Goal: Task Accomplishment & Management: Complete application form

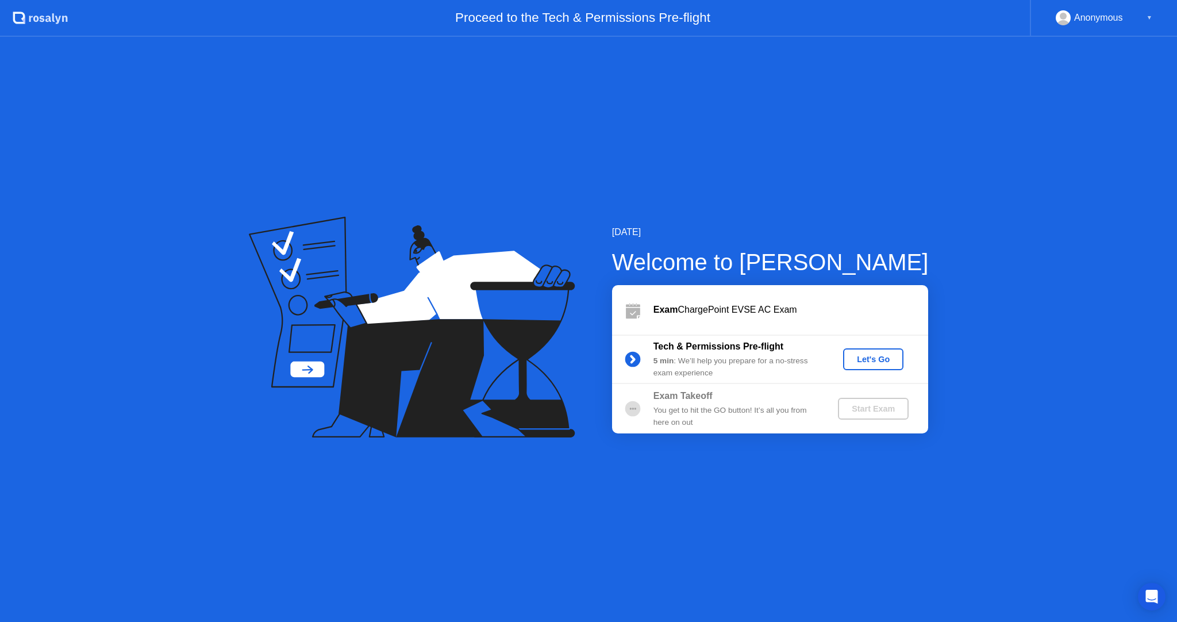
click at [887, 356] on div "Let's Go" at bounding box center [873, 359] width 51 height 9
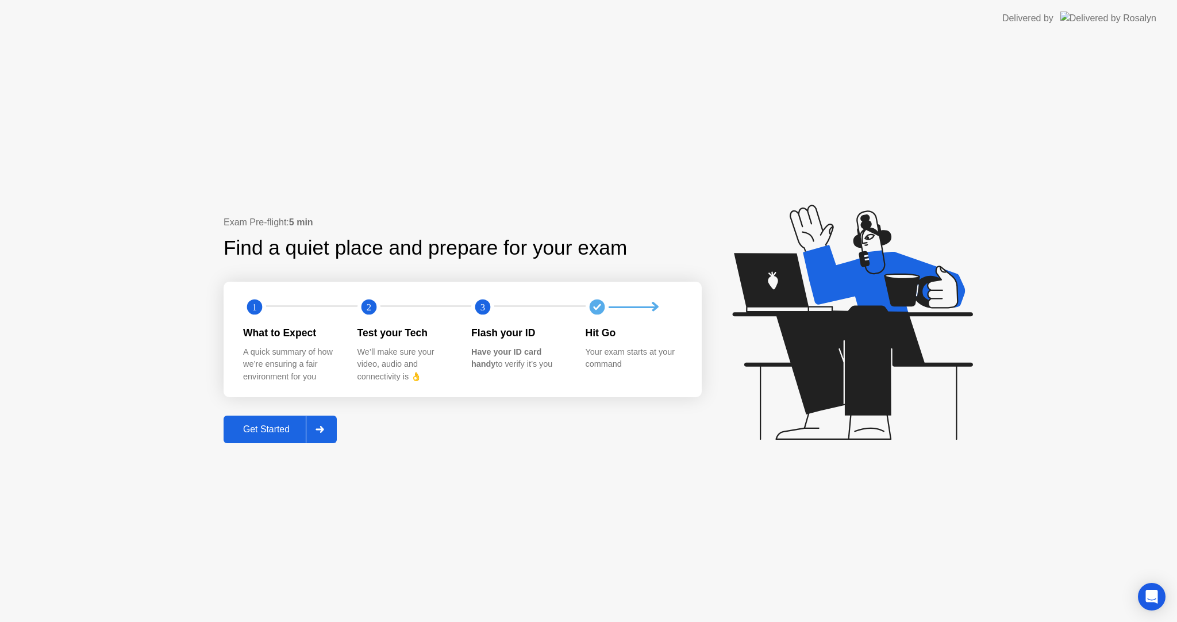
click at [286, 426] on div "Get Started" at bounding box center [266, 429] width 79 height 10
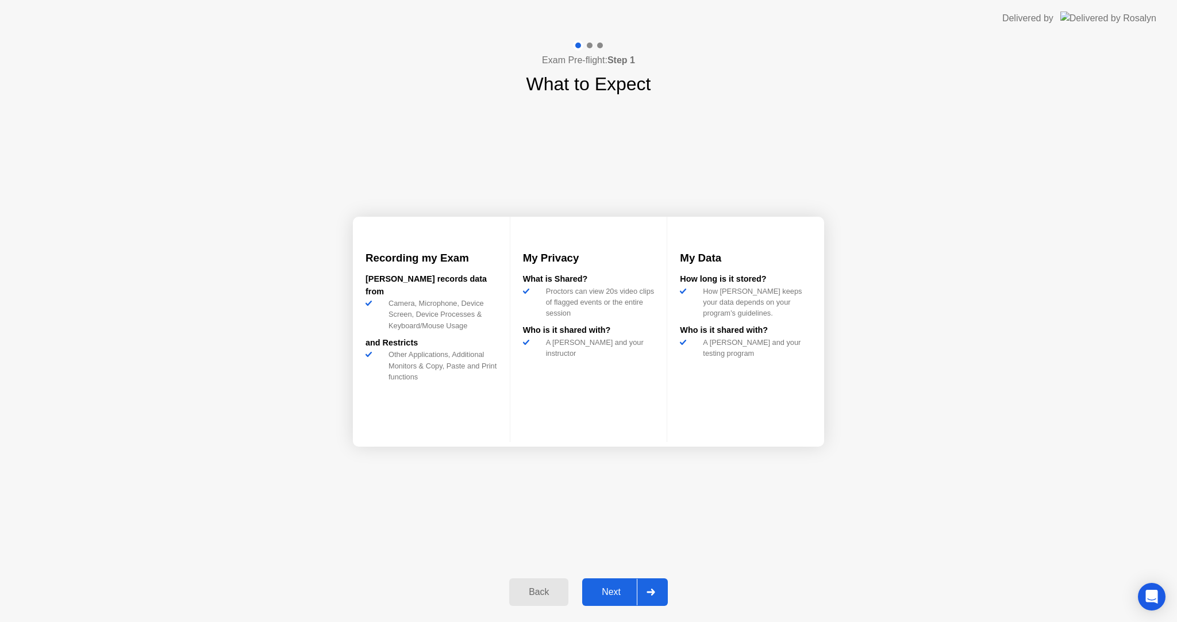
click at [612, 588] on div "Next" at bounding box center [611, 592] width 51 height 10
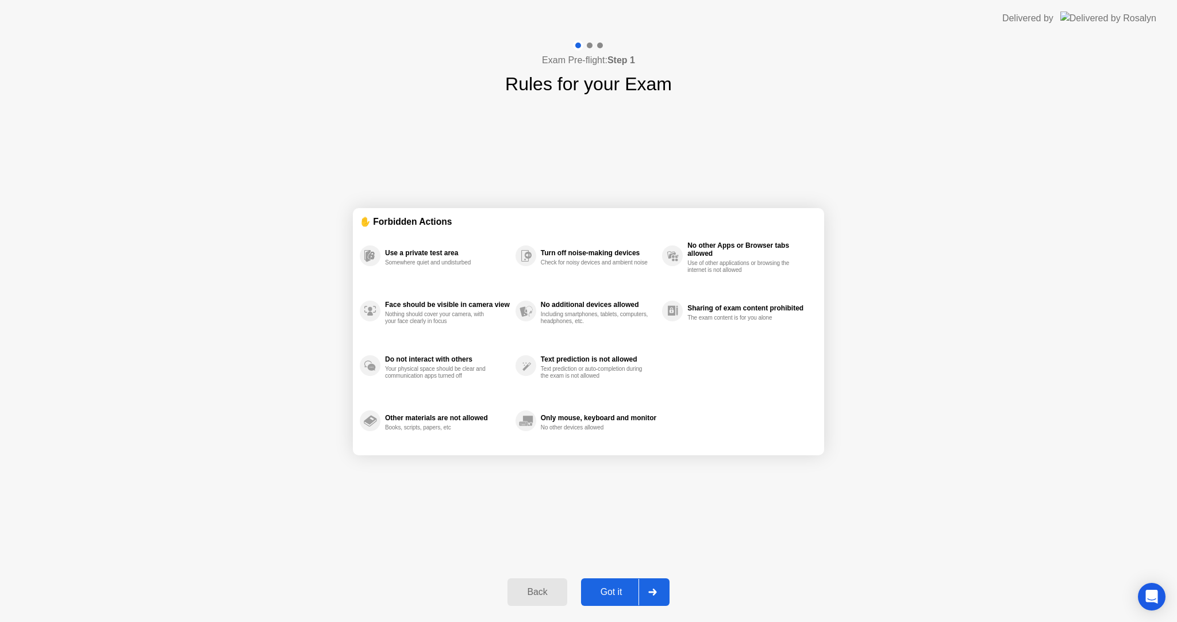
click at [617, 583] on button "Got it" at bounding box center [625, 592] width 88 height 28
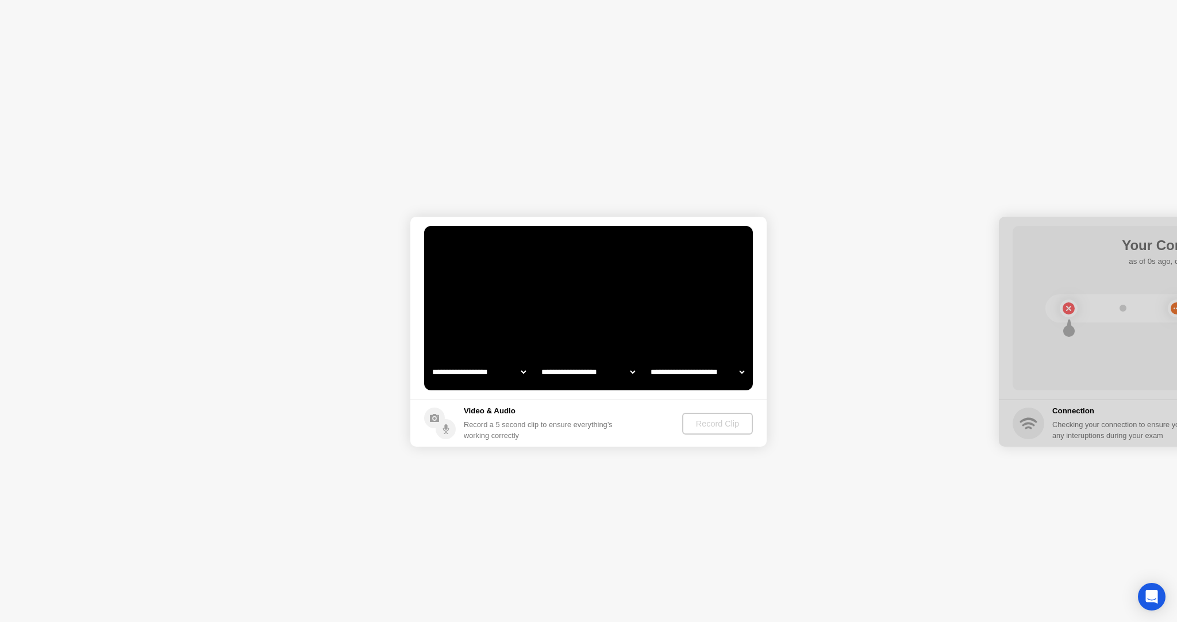
select select "**********"
select select "*******"
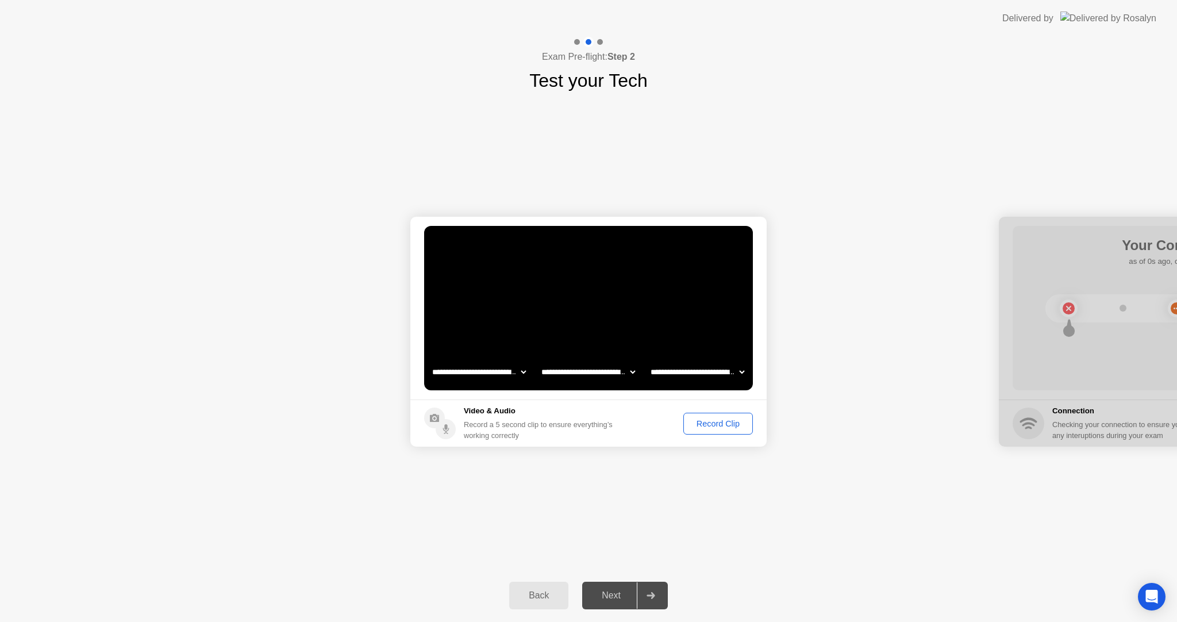
click at [705, 427] on div "Record Clip" at bounding box center [717, 423] width 61 height 9
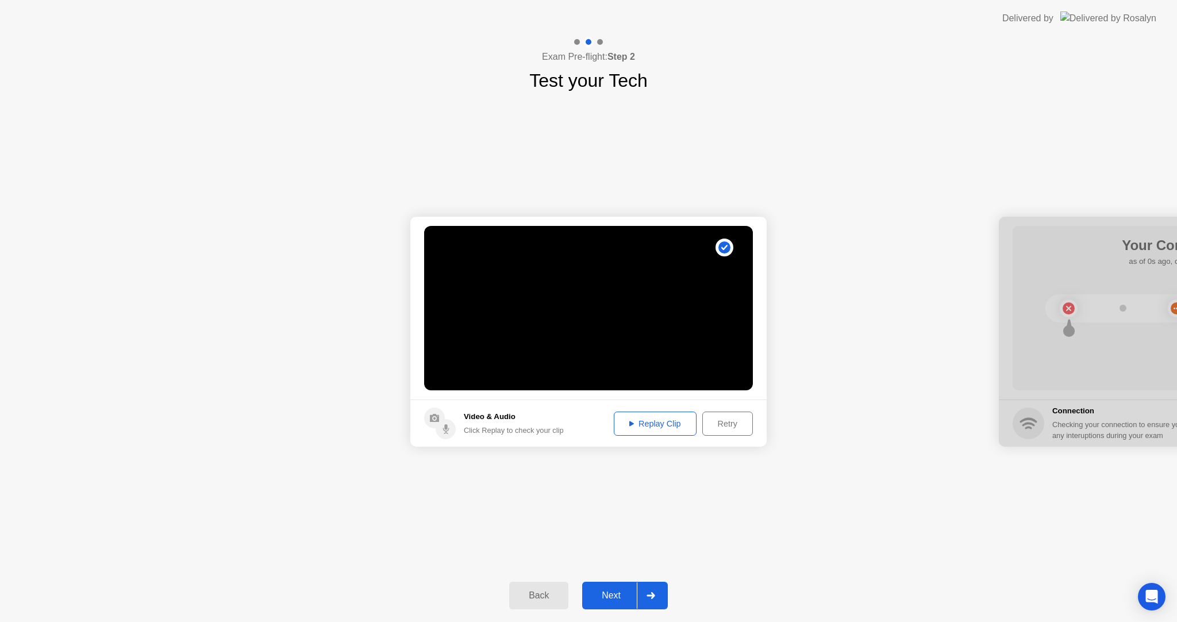
click at [653, 431] on button "Replay Clip" at bounding box center [655, 423] width 83 height 24
click at [447, 425] on icon at bounding box center [445, 427] width 3 height 6
click at [629, 424] on icon at bounding box center [631, 423] width 5 height 5
click at [728, 426] on div "Retry" at bounding box center [727, 423] width 43 height 9
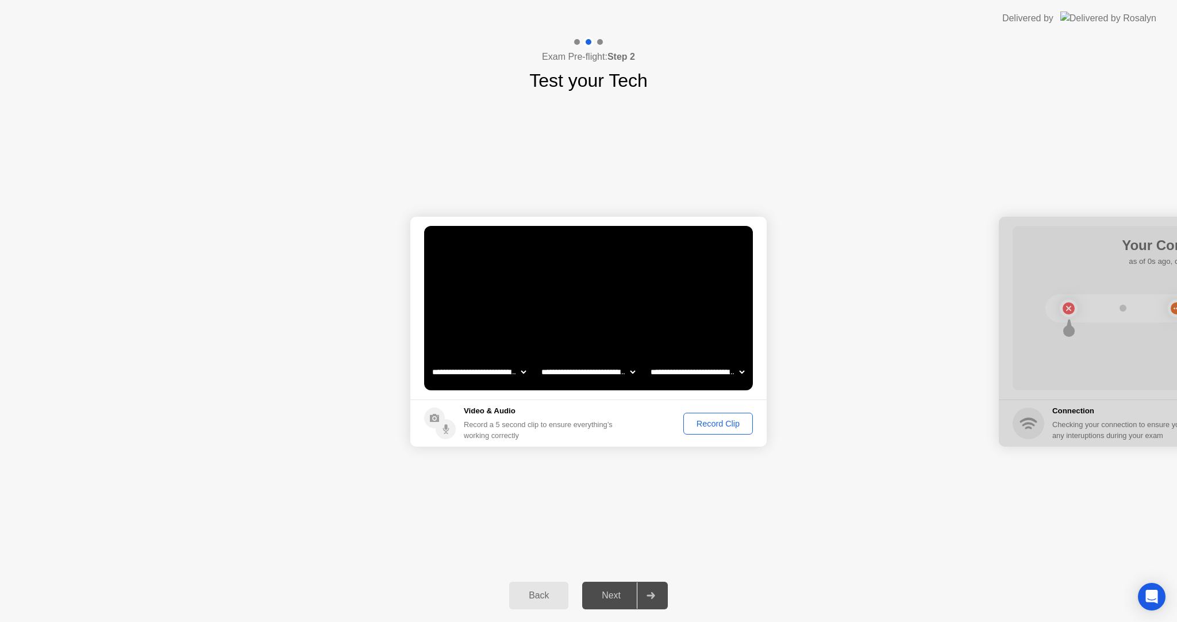
click at [738, 369] on select "**********" at bounding box center [697, 371] width 98 height 23
click at [730, 424] on div "Record Clip" at bounding box center [717, 423] width 61 height 9
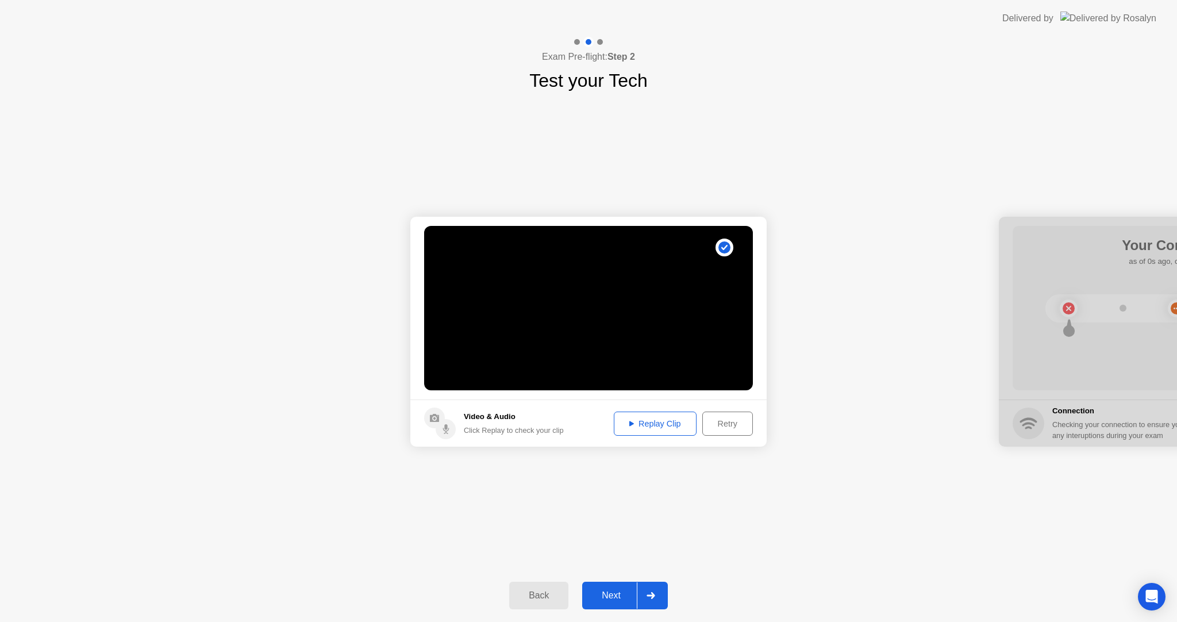
click at [669, 409] on footer "Video & Audio Click Replay to check your clip Replay Clip Retry" at bounding box center [588, 422] width 356 height 47
click at [673, 425] on div "Replay Clip" at bounding box center [655, 423] width 75 height 9
click at [703, 423] on button "Retry" at bounding box center [727, 423] width 51 height 24
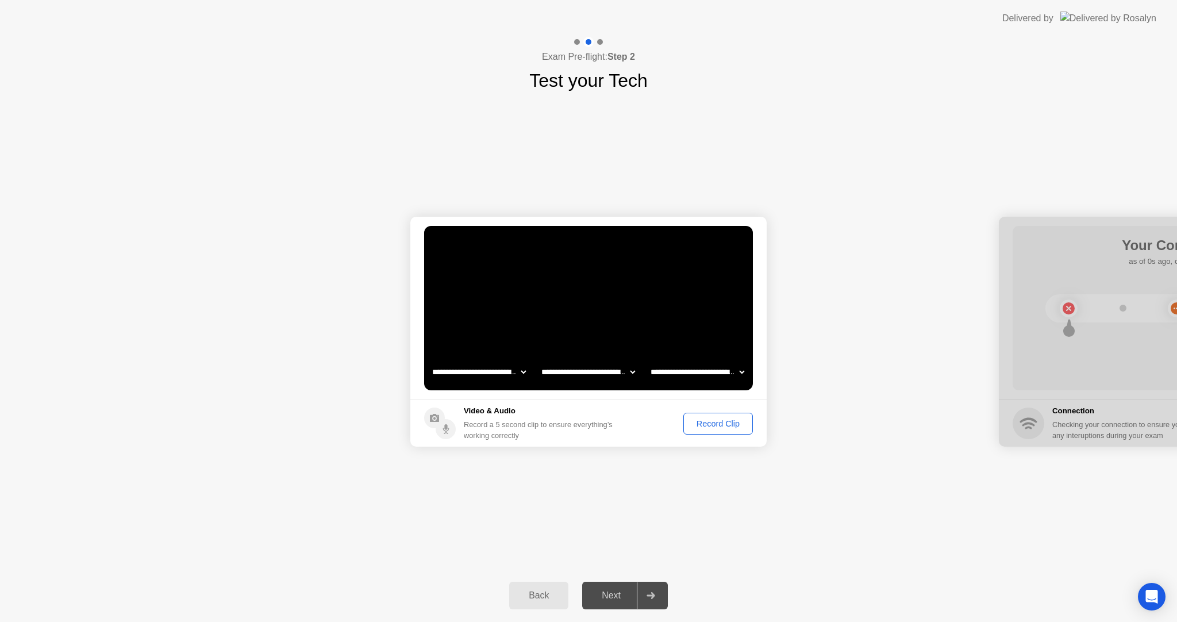
click at [519, 376] on select "**********" at bounding box center [479, 371] width 98 height 23
click at [398, 463] on div "**********" at bounding box center [588, 331] width 1177 height 475
click at [725, 428] on div "Record Clip" at bounding box center [717, 423] width 61 height 9
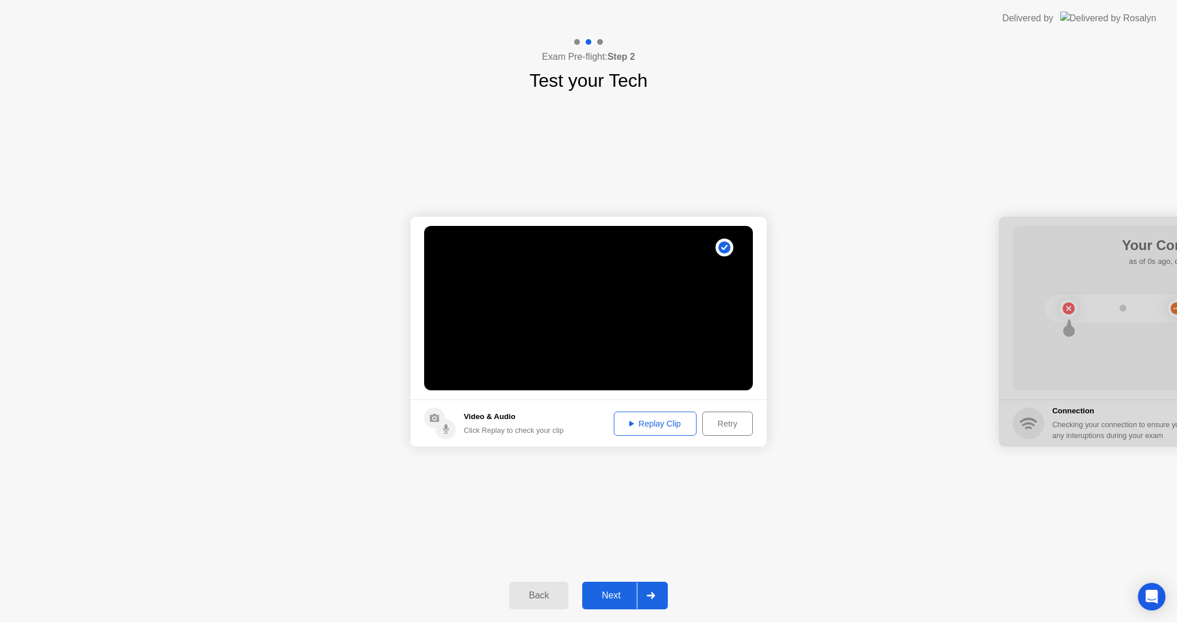
click at [662, 429] on button "Replay Clip" at bounding box center [655, 423] width 83 height 24
click at [614, 602] on button "Next" at bounding box center [625, 596] width 86 height 28
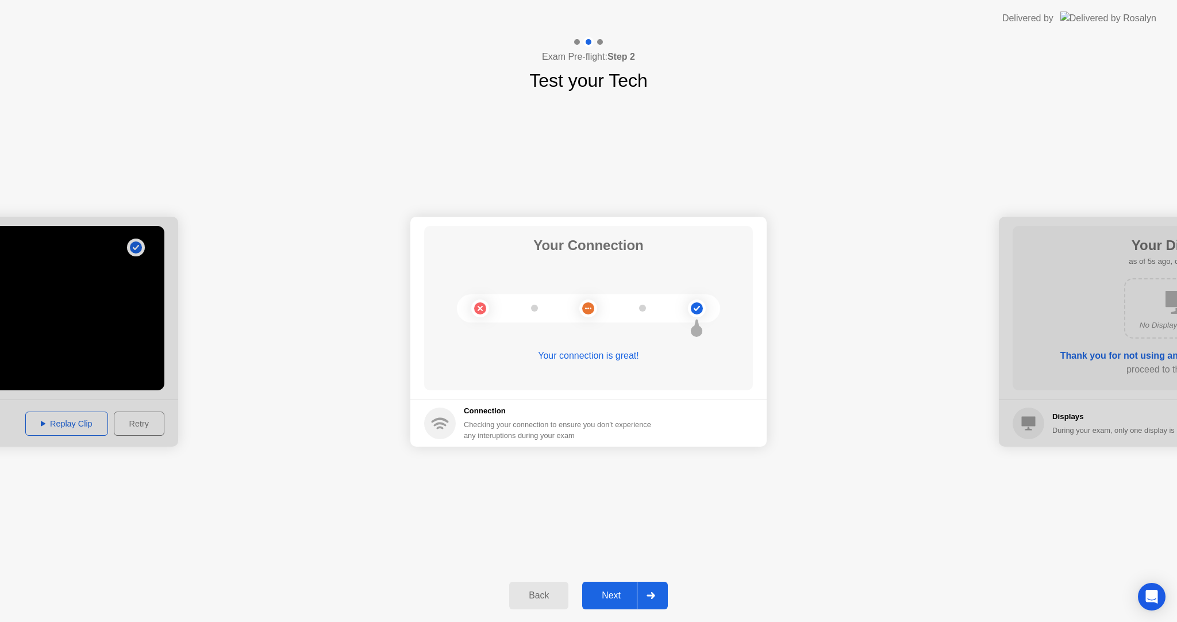
click at [621, 586] on button "Next" at bounding box center [625, 596] width 86 height 28
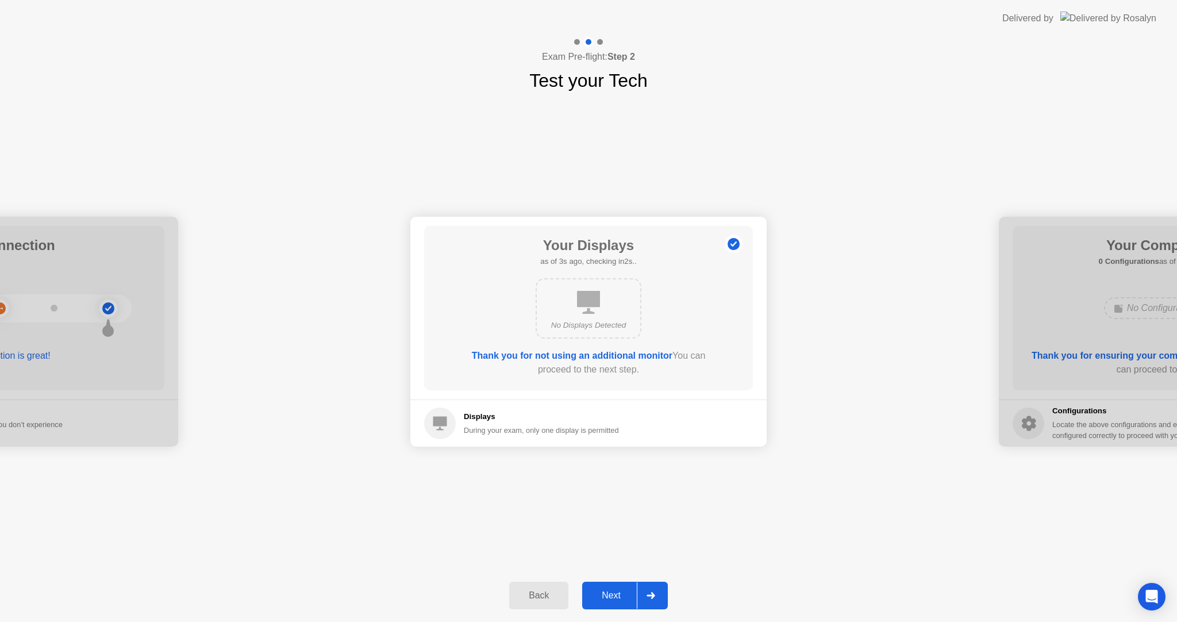
click at [607, 601] on div "Next" at bounding box center [611, 595] width 51 height 10
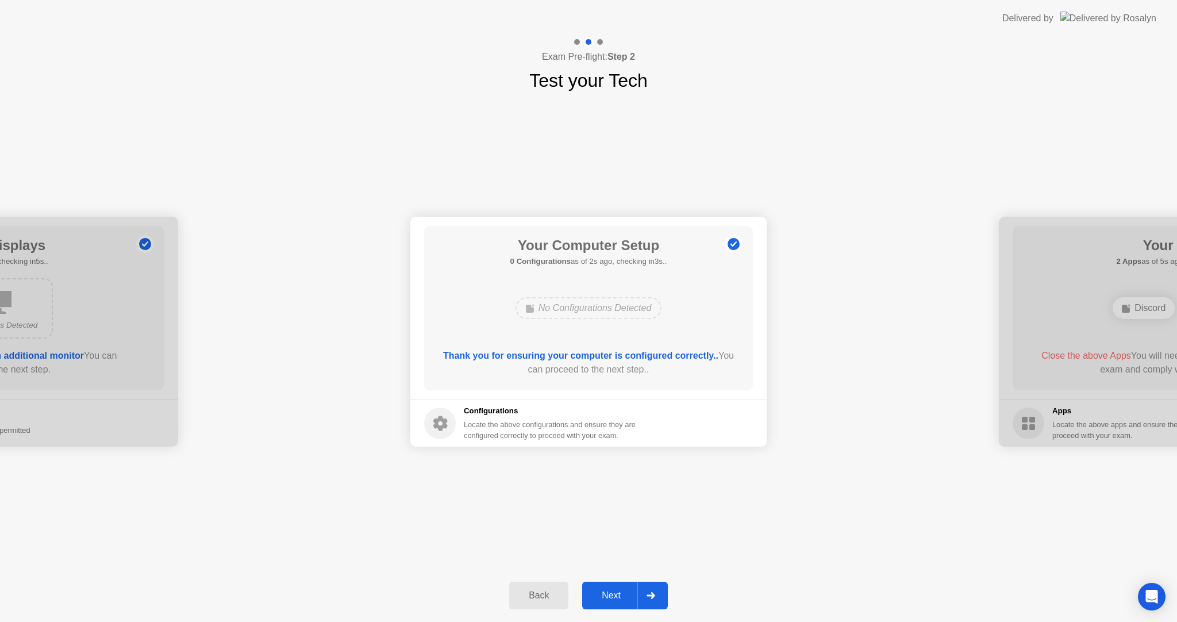
click at [611, 594] on div "Next" at bounding box center [611, 595] width 51 height 10
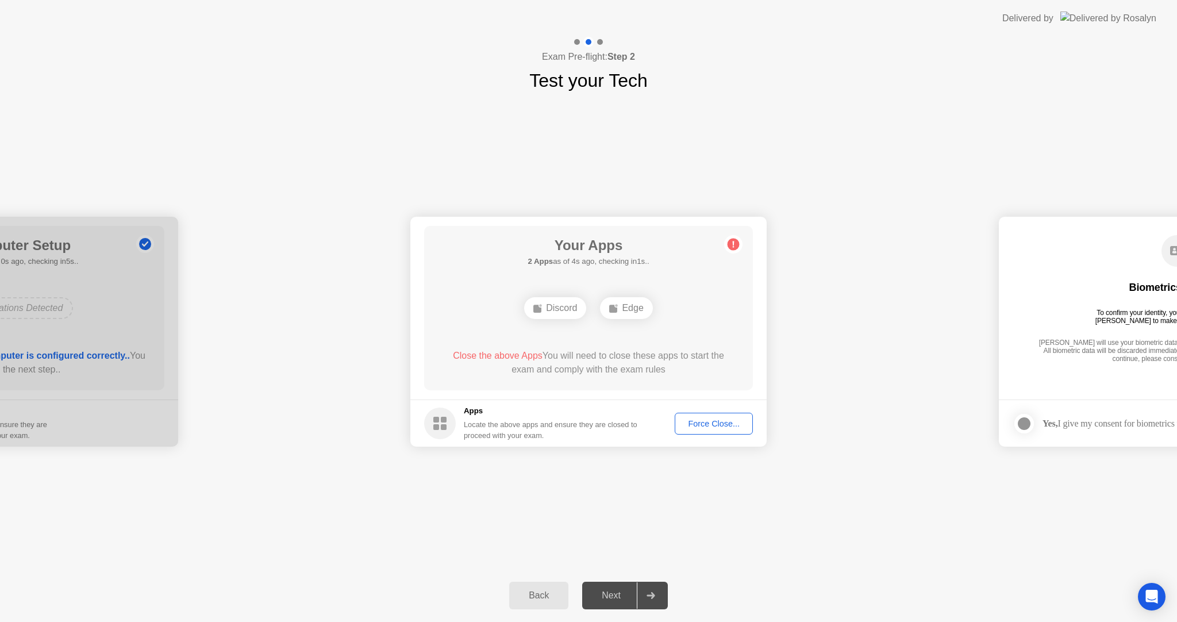
click at [701, 425] on div "Force Close..." at bounding box center [714, 423] width 70 height 9
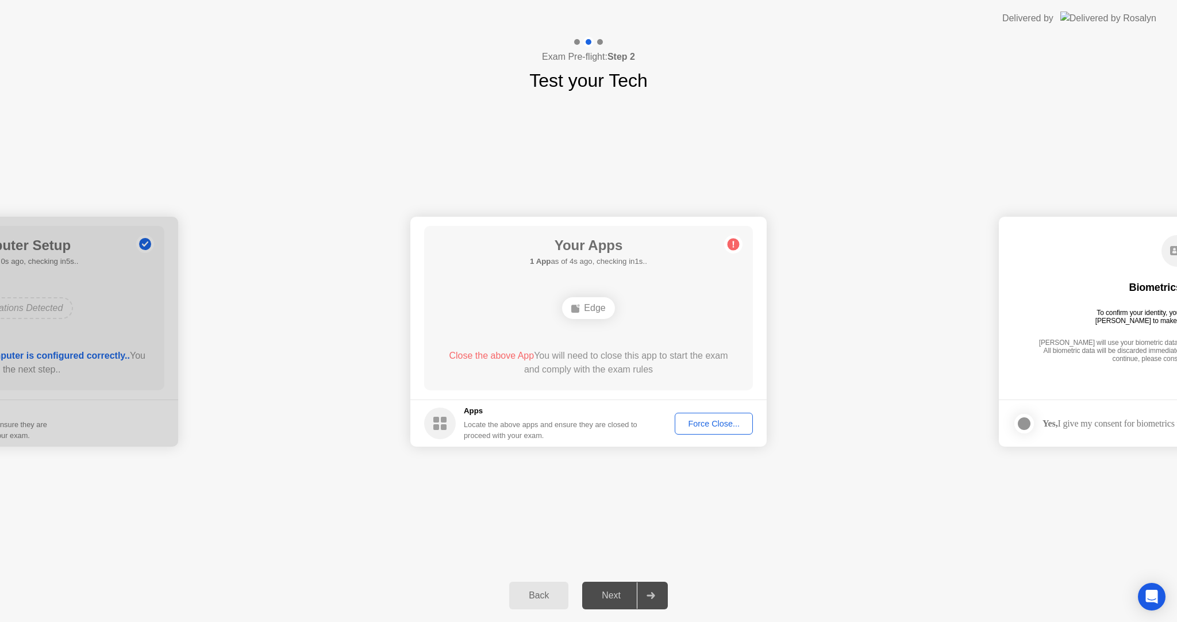
click at [588, 484] on div "**********" at bounding box center [588, 331] width 1177 height 475
click at [676, 340] on div "Your Apps 1 App as of 1s ago, checking in4s.. Edge Close the above App You will…" at bounding box center [588, 308] width 329 height 164
click at [731, 240] on circle at bounding box center [734, 244] width 12 height 12
click at [726, 430] on button "Force Close..." at bounding box center [714, 424] width 78 height 22
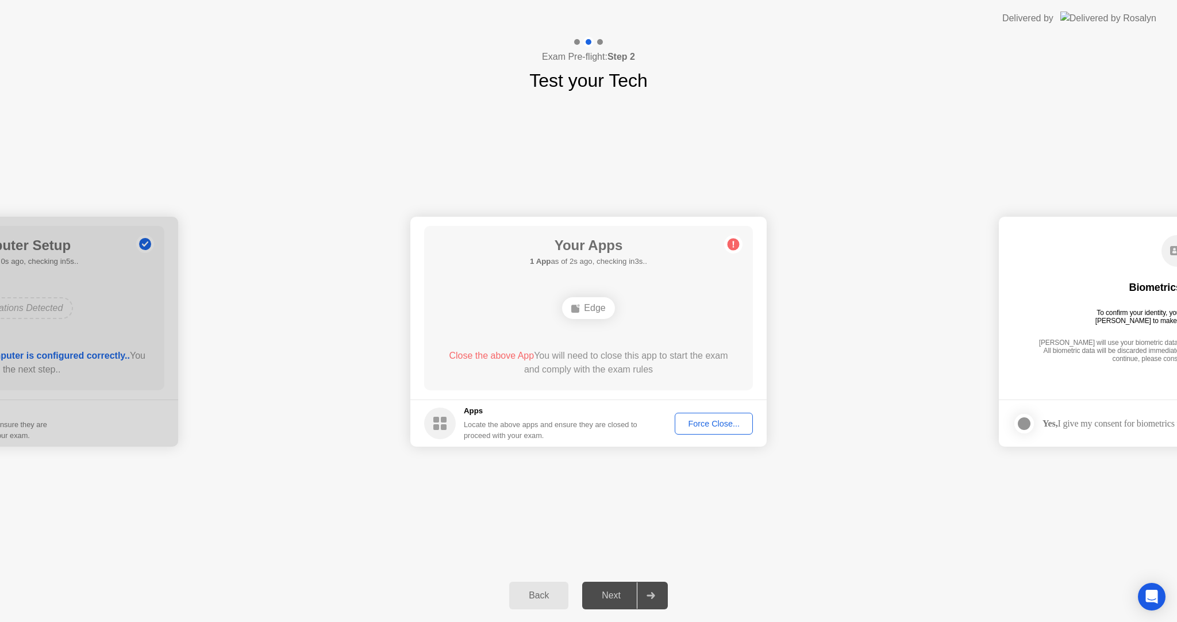
click at [588, 301] on div "Edge" at bounding box center [588, 308] width 52 height 22
click at [576, 311] on rect at bounding box center [575, 309] width 8 height 8
click at [576, 310] on rect at bounding box center [575, 309] width 8 height 8
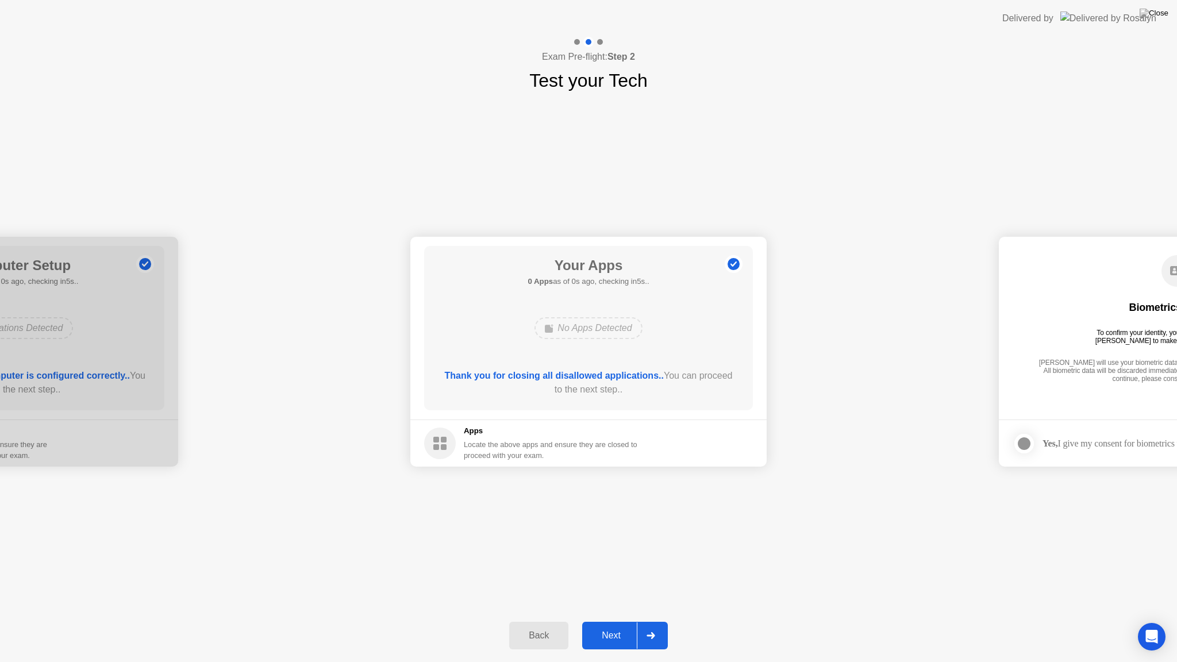
click at [594, 621] on button "Next" at bounding box center [625, 636] width 86 height 28
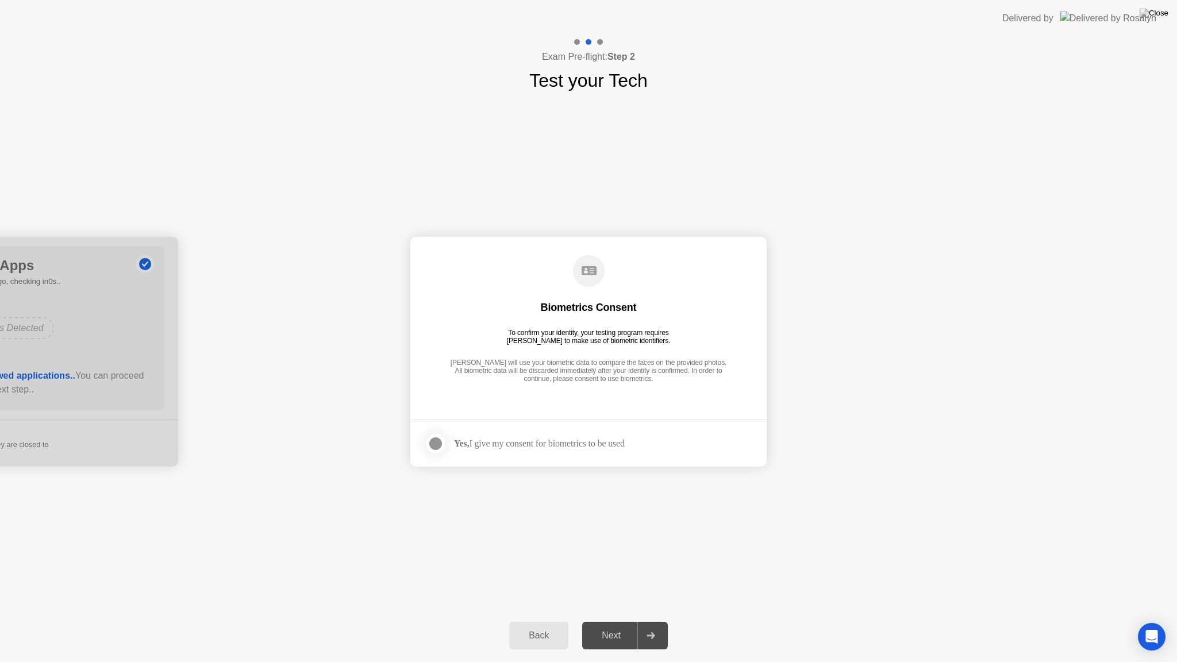
click at [518, 440] on div "Yes, I give my consent for biometrics to be used" at bounding box center [539, 443] width 171 height 11
click at [432, 440] on div at bounding box center [436, 444] width 14 height 14
click at [614, 621] on div "Next" at bounding box center [611, 635] width 51 height 10
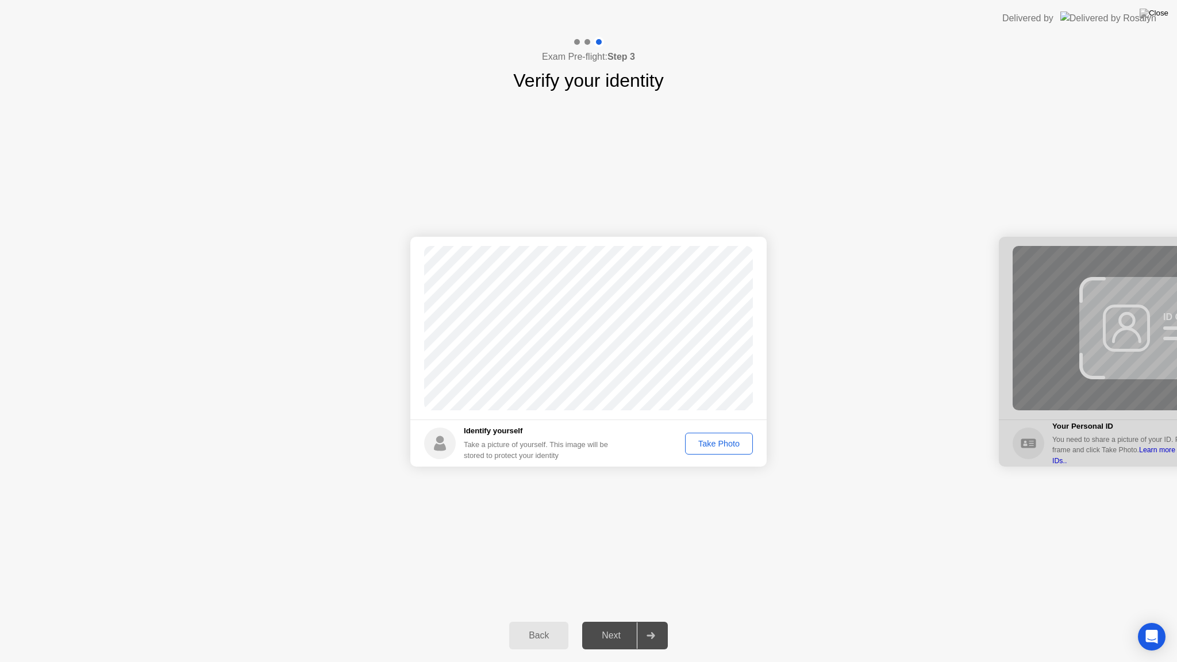
click at [713, 441] on div "Take Photo" at bounding box center [719, 443] width 60 height 9
click at [713, 441] on div "Retake" at bounding box center [726, 443] width 45 height 9
click at [713, 441] on div "Take Photo" at bounding box center [719, 443] width 60 height 9
click at [717, 444] on div "Retake" at bounding box center [726, 443] width 45 height 9
click at [694, 417] on main "Success Photo is correctly taken" at bounding box center [588, 328] width 356 height 183
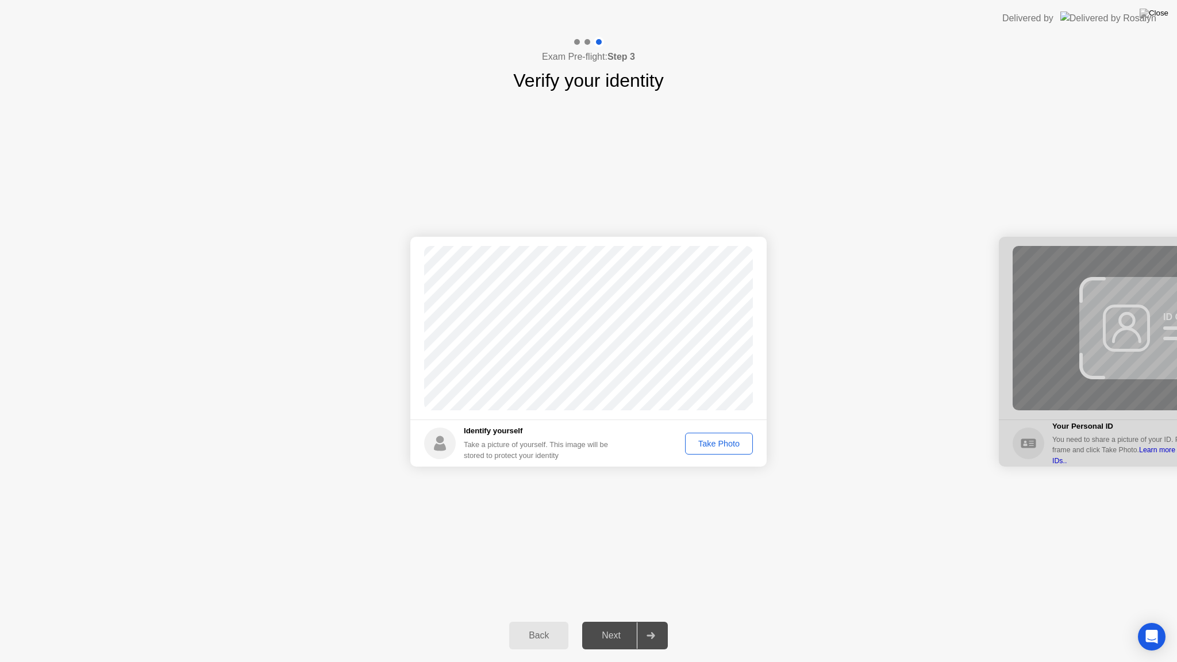
click at [723, 447] on div "Take Photo" at bounding box center [719, 443] width 60 height 9
click at [728, 452] on button "Retake" at bounding box center [726, 444] width 53 height 22
click at [725, 447] on div "Take Photo" at bounding box center [719, 443] width 60 height 9
click at [729, 452] on button "Retake" at bounding box center [726, 444] width 53 height 22
click at [729, 452] on button "Take Photo" at bounding box center [719, 444] width 68 height 22
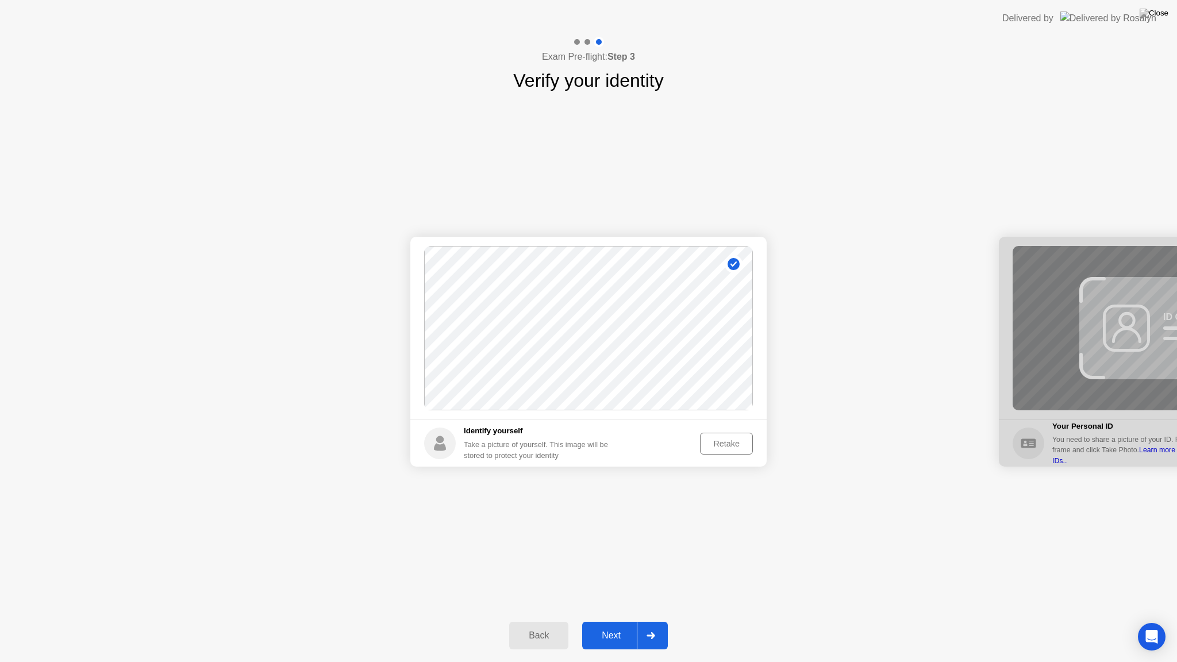
click at [624, 621] on div "Next" at bounding box center [611, 635] width 51 height 10
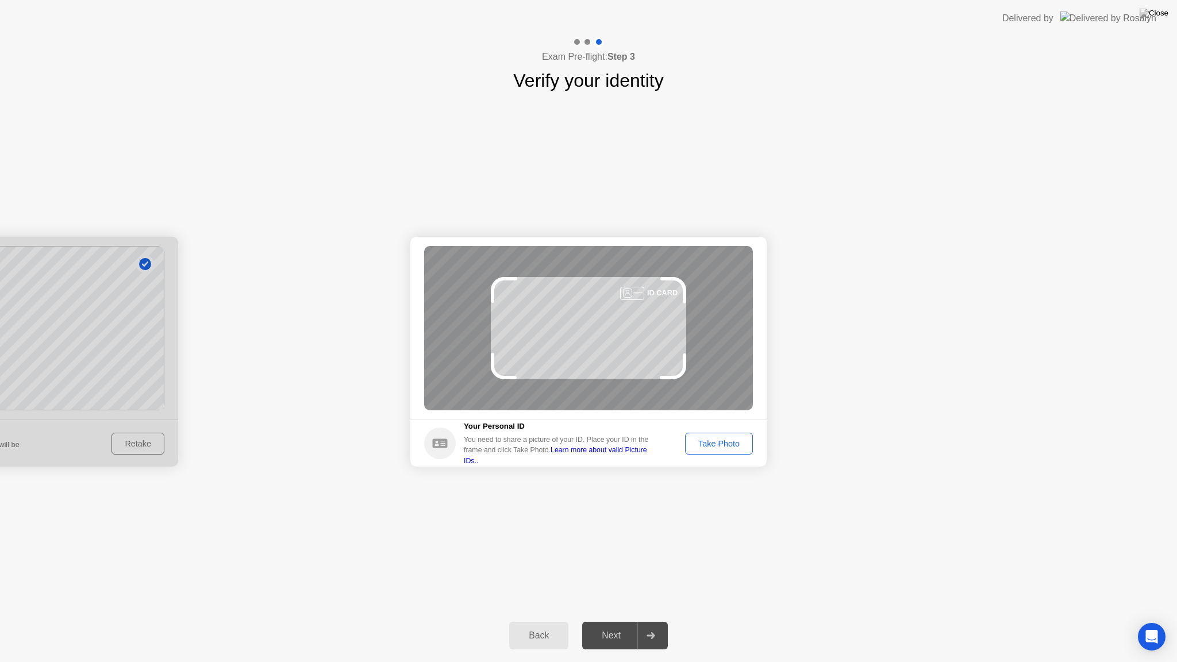
click at [657, 449] on div "You need to share a picture of your ID. Place your ID in the frame and click Ta…" at bounding box center [560, 450] width 193 height 32
click at [647, 456] on link "Learn more about valid Picture IDs.." at bounding box center [555, 455] width 183 height 18
click at [722, 447] on div "Take Photo" at bounding box center [719, 443] width 60 height 9
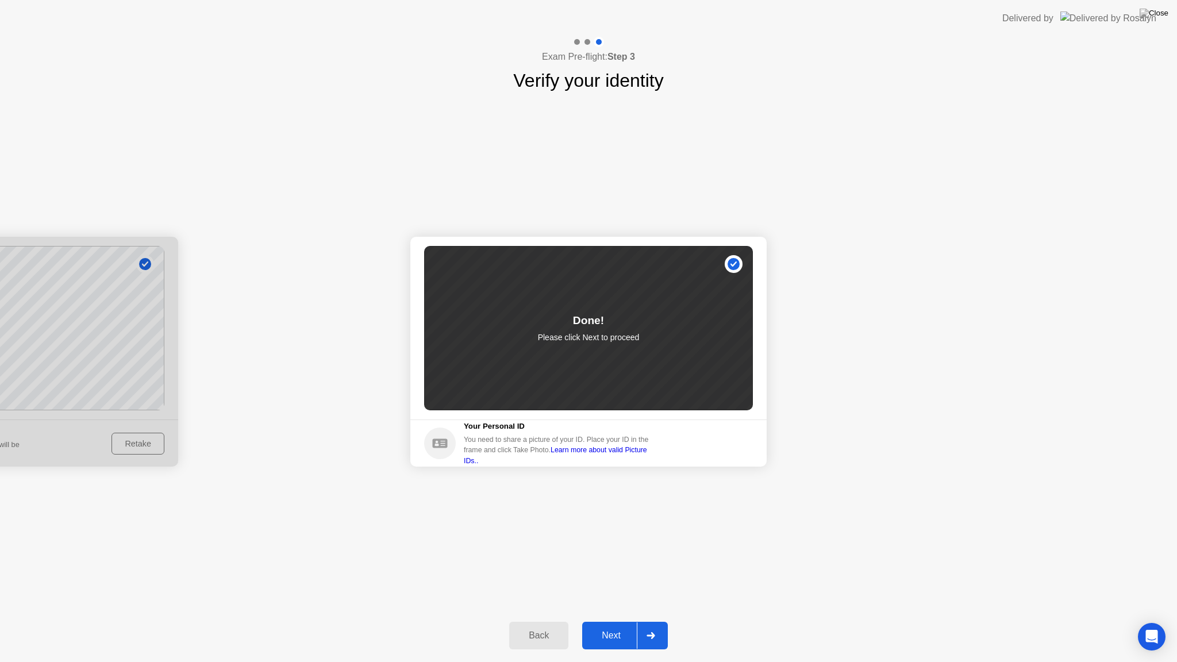
click at [615, 621] on div "Next" at bounding box center [611, 635] width 51 height 10
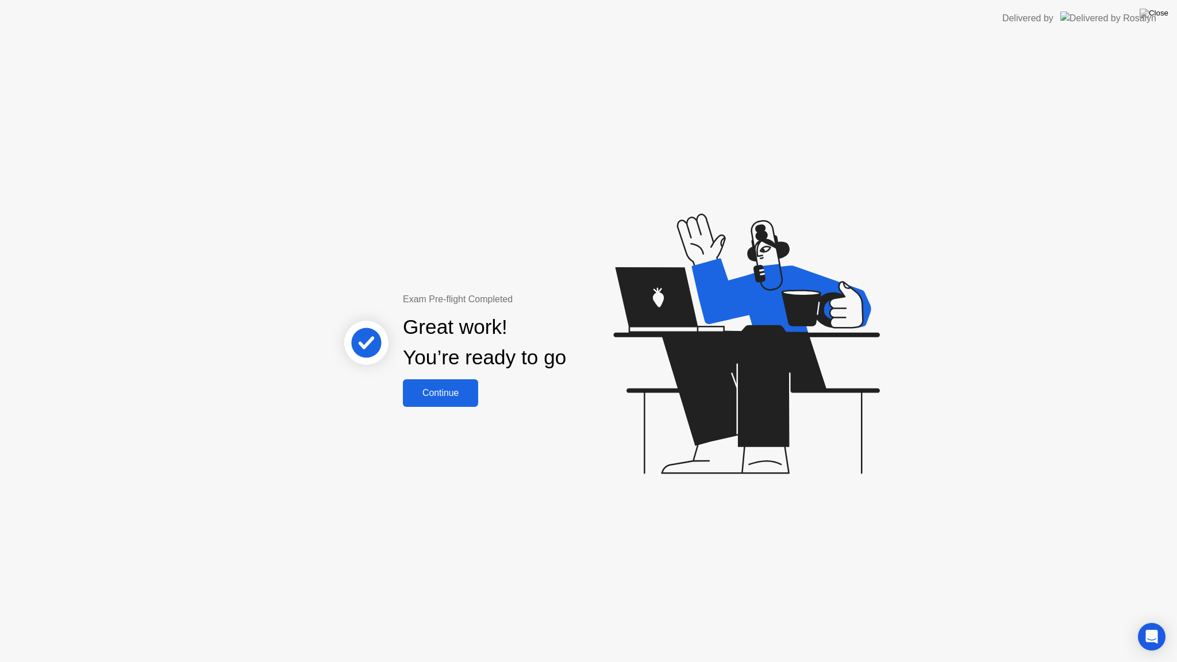
click at [452, 391] on div "Continue" at bounding box center [440, 393] width 68 height 10
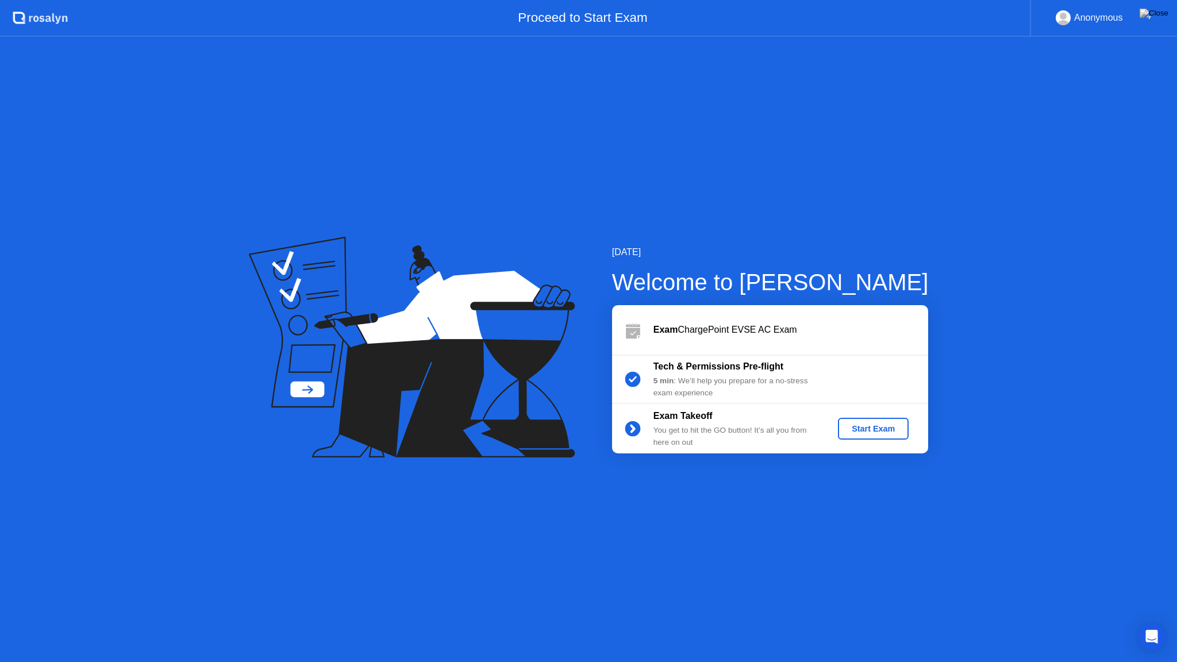
click at [878, 425] on div "Start Exam" at bounding box center [872, 428] width 61 height 9
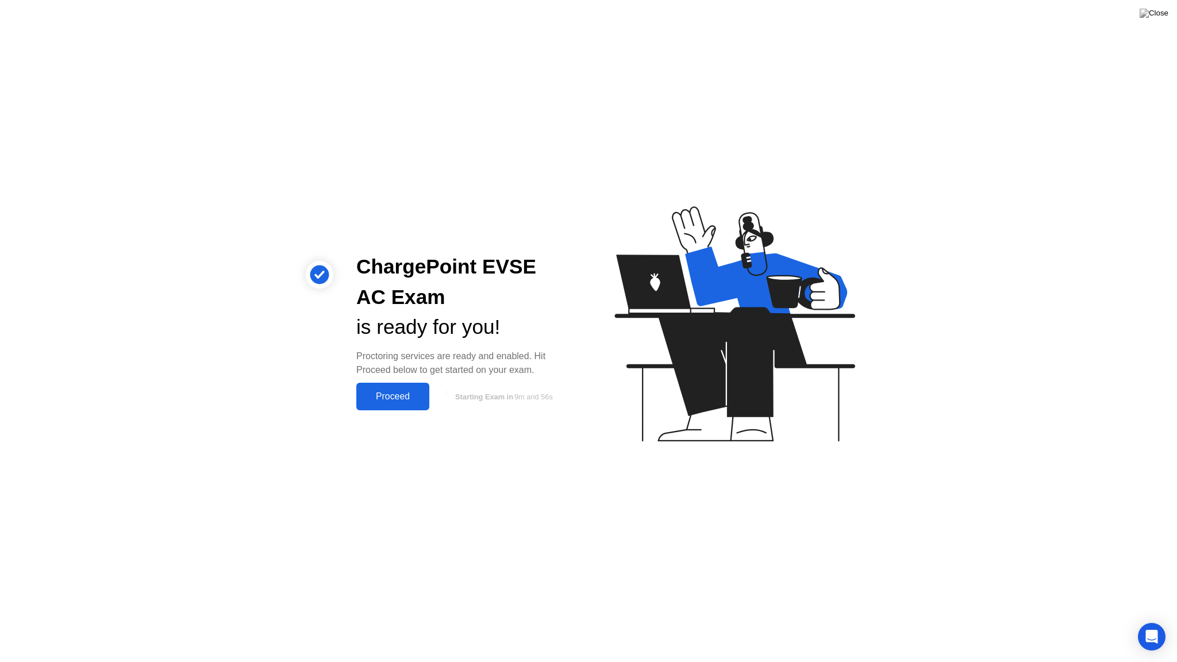
click at [395, 396] on div "Proceed" at bounding box center [393, 396] width 66 height 10
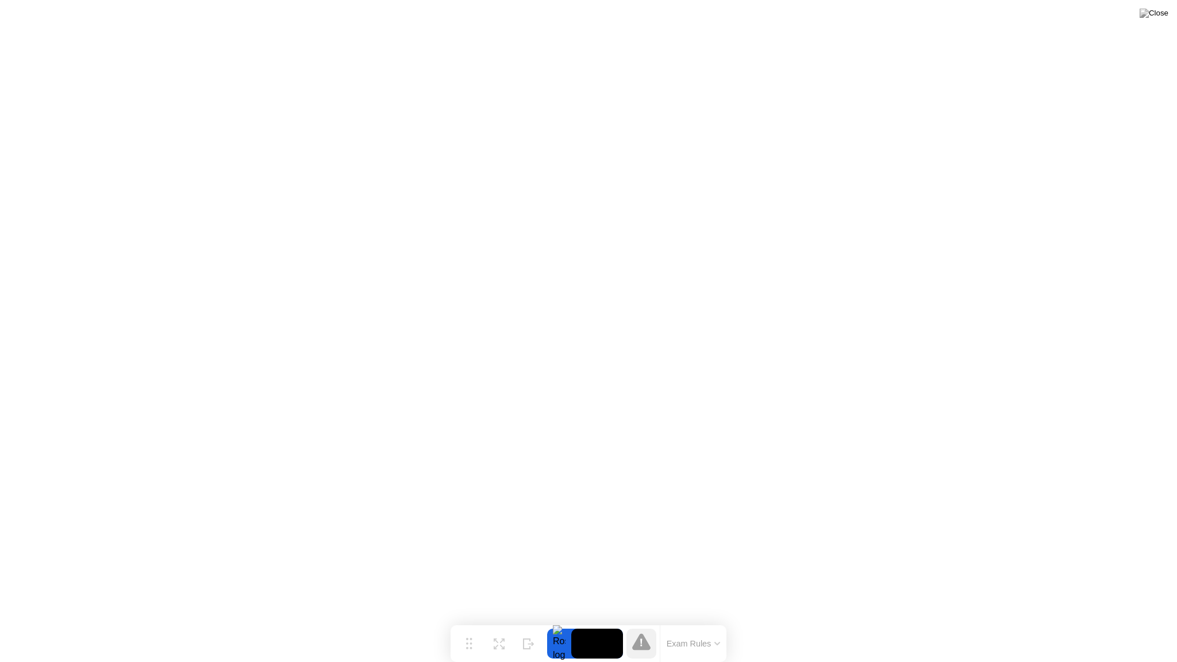
click at [717, 621] on button "Exam Rules" at bounding box center [693, 643] width 61 height 10
